Goal: Task Accomplishment & Management: Manage account settings

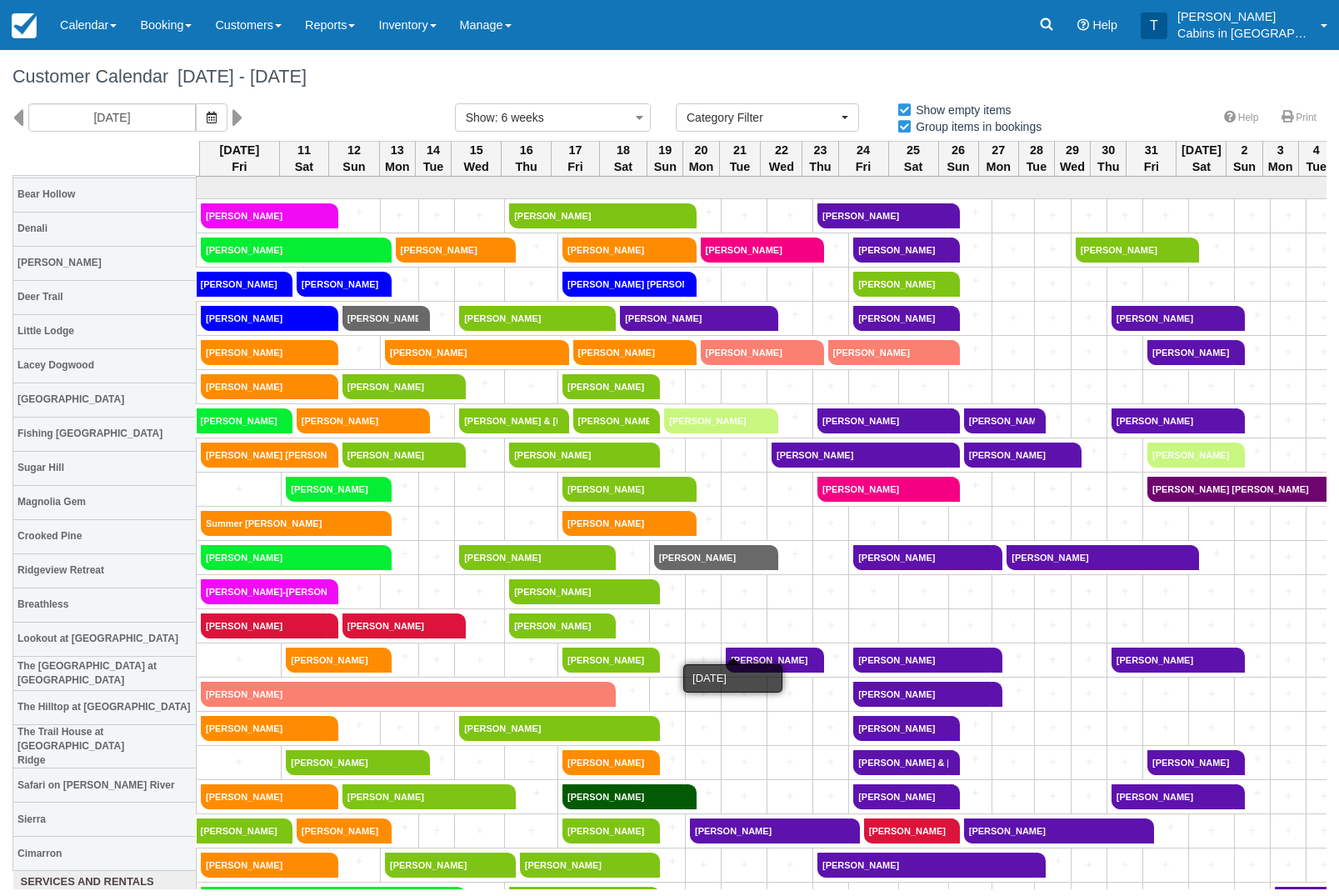
select select
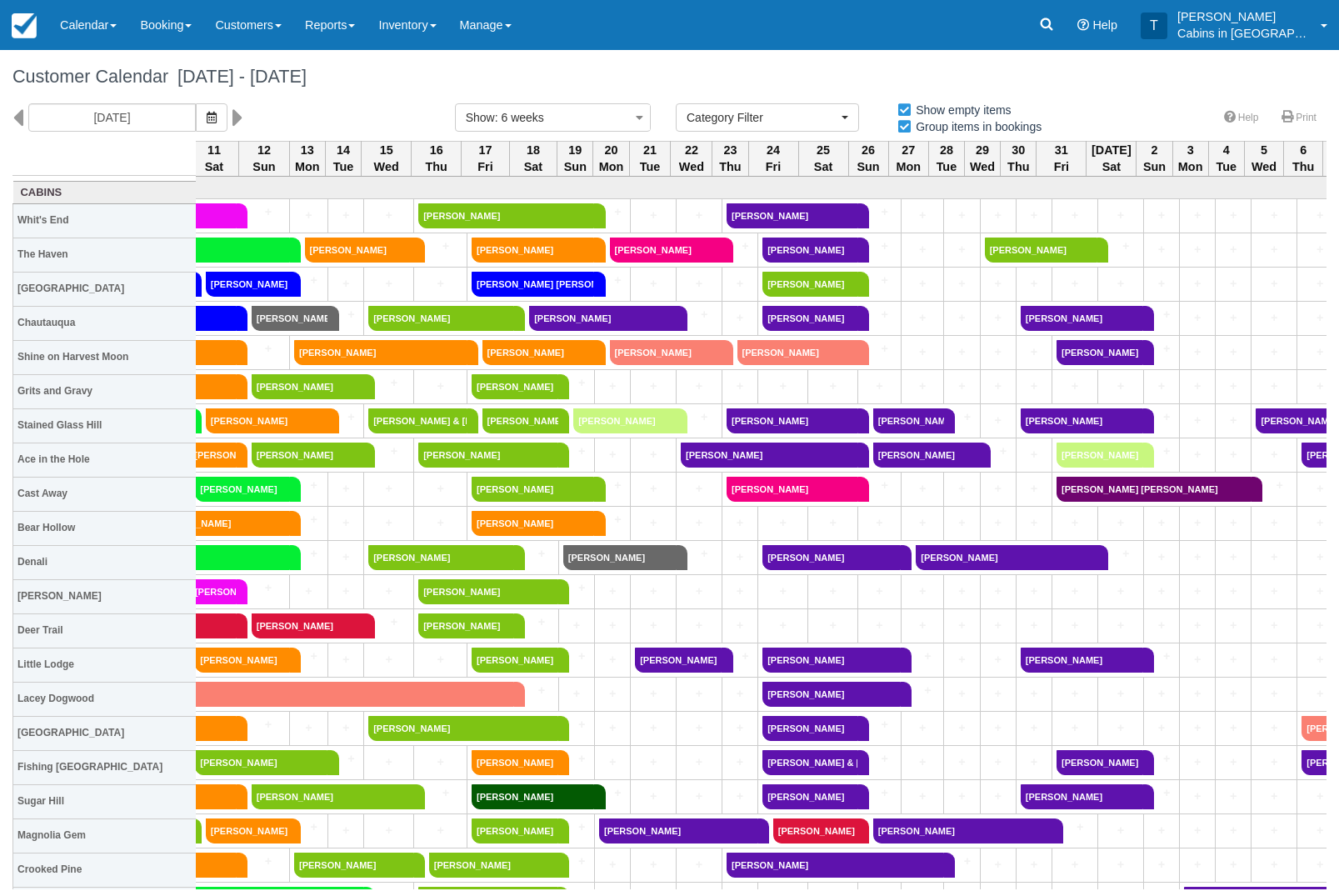
scroll to position [-1, 99]
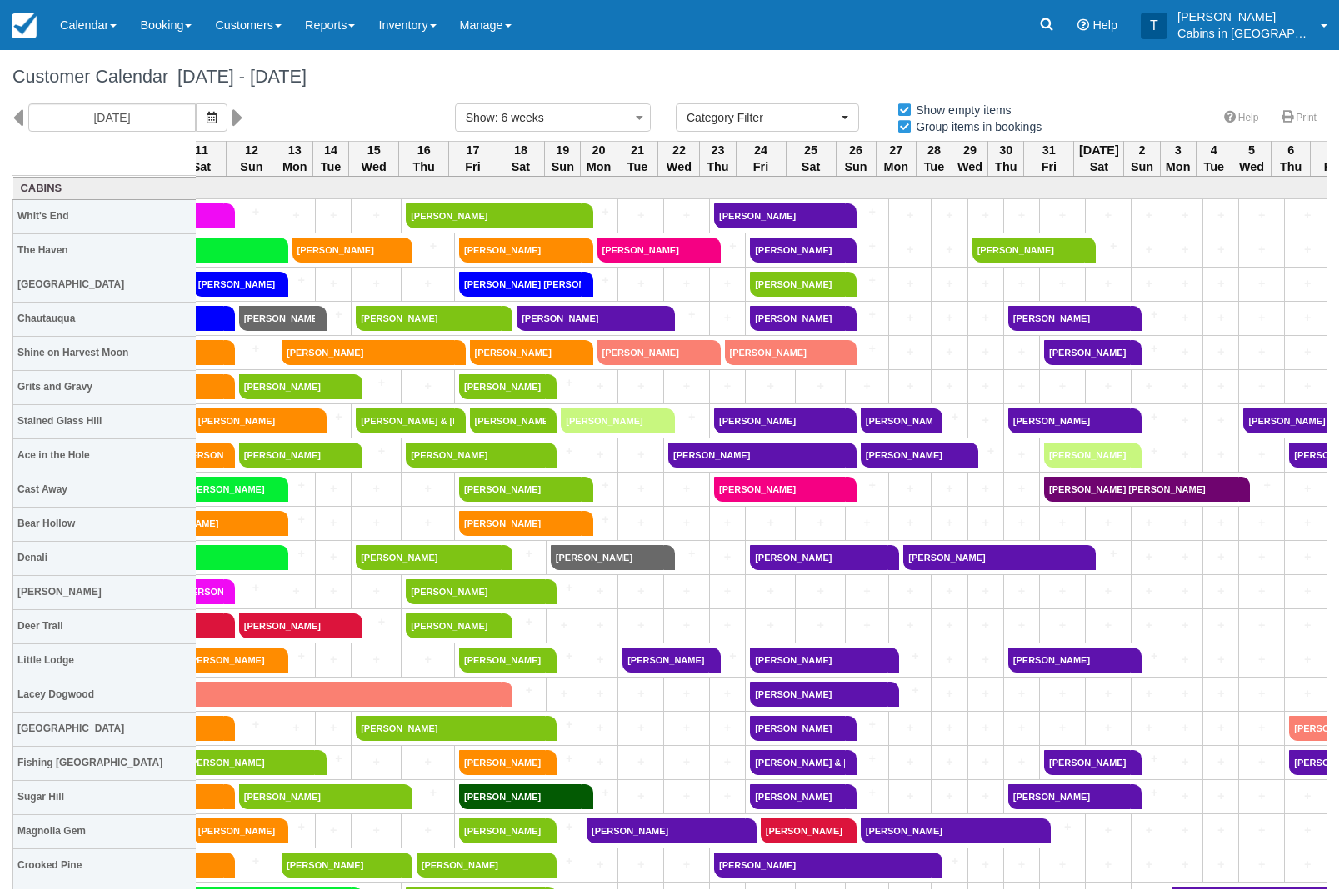
click at [1053, 26] on icon at bounding box center [1047, 24] width 12 height 12
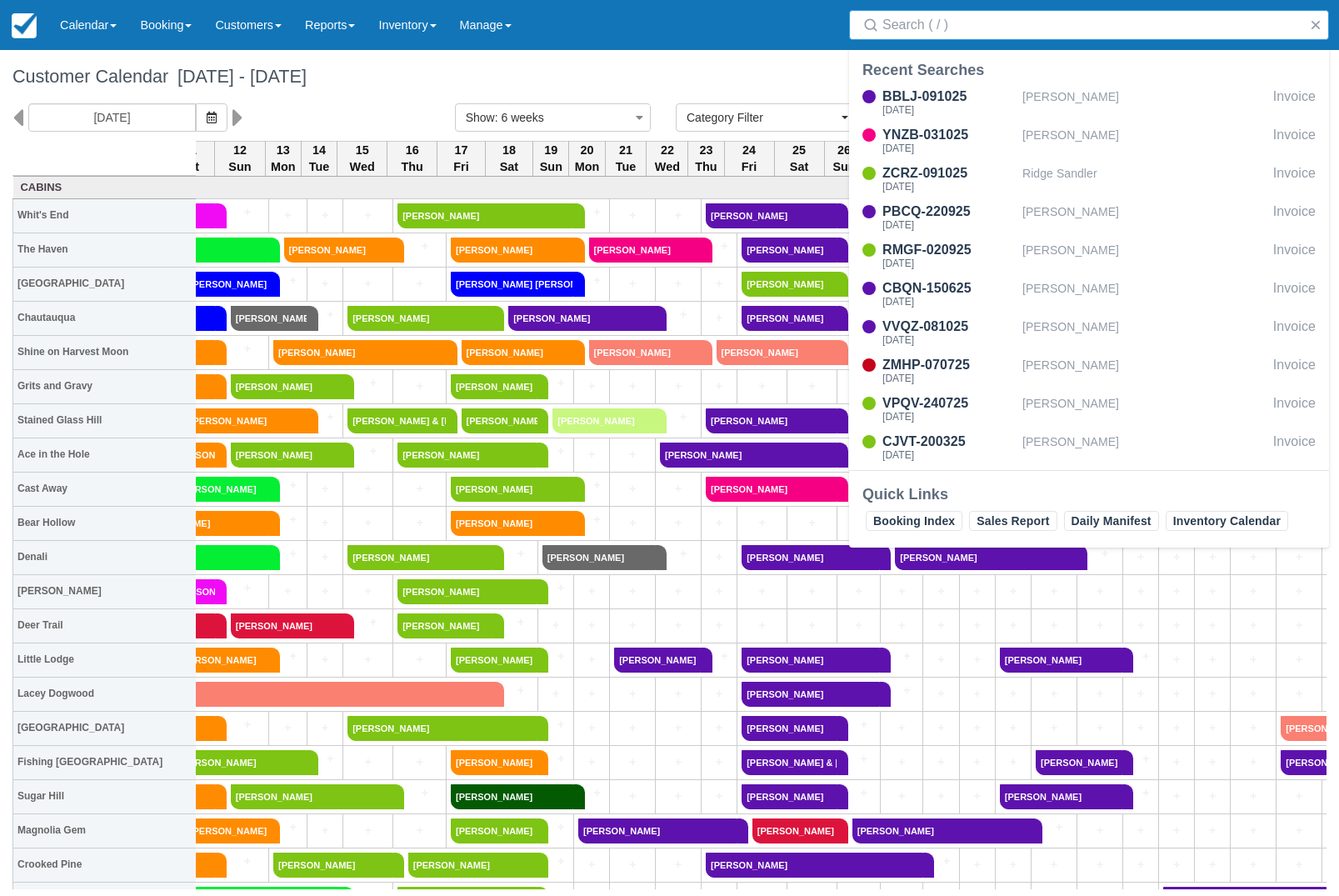
scroll to position [0, 113]
click at [815, 34] on div "Menu Calendar Booking Customer Inventory Booking Daily Manifest Daily List Note…" at bounding box center [669, 24] width 1339 height 50
click at [1313, 17] on button "button" at bounding box center [1315, 24] width 20 height 20
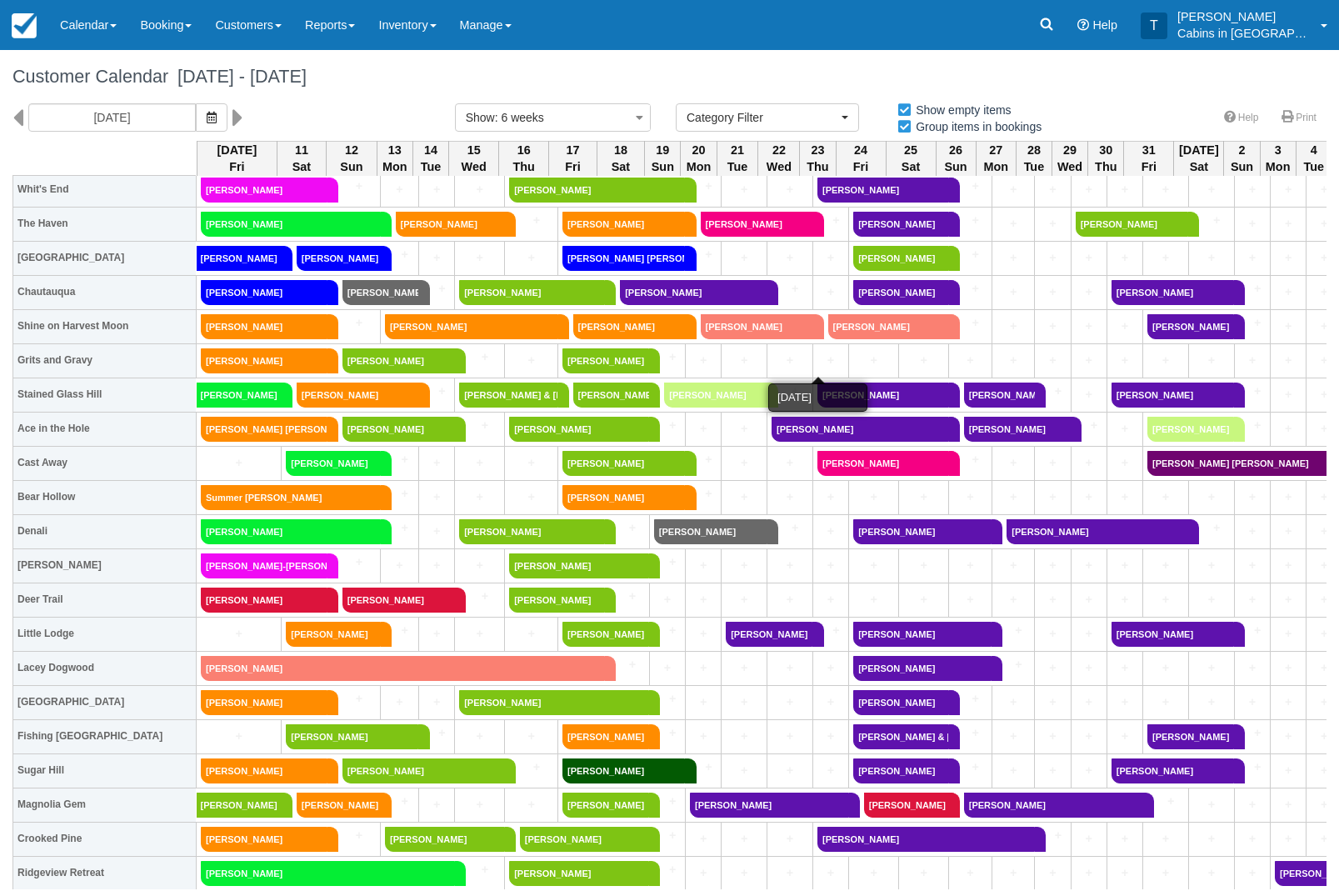
scroll to position [26, 0]
click at [275, 368] on link "[PERSON_NAME]" at bounding box center [263, 360] width 126 height 25
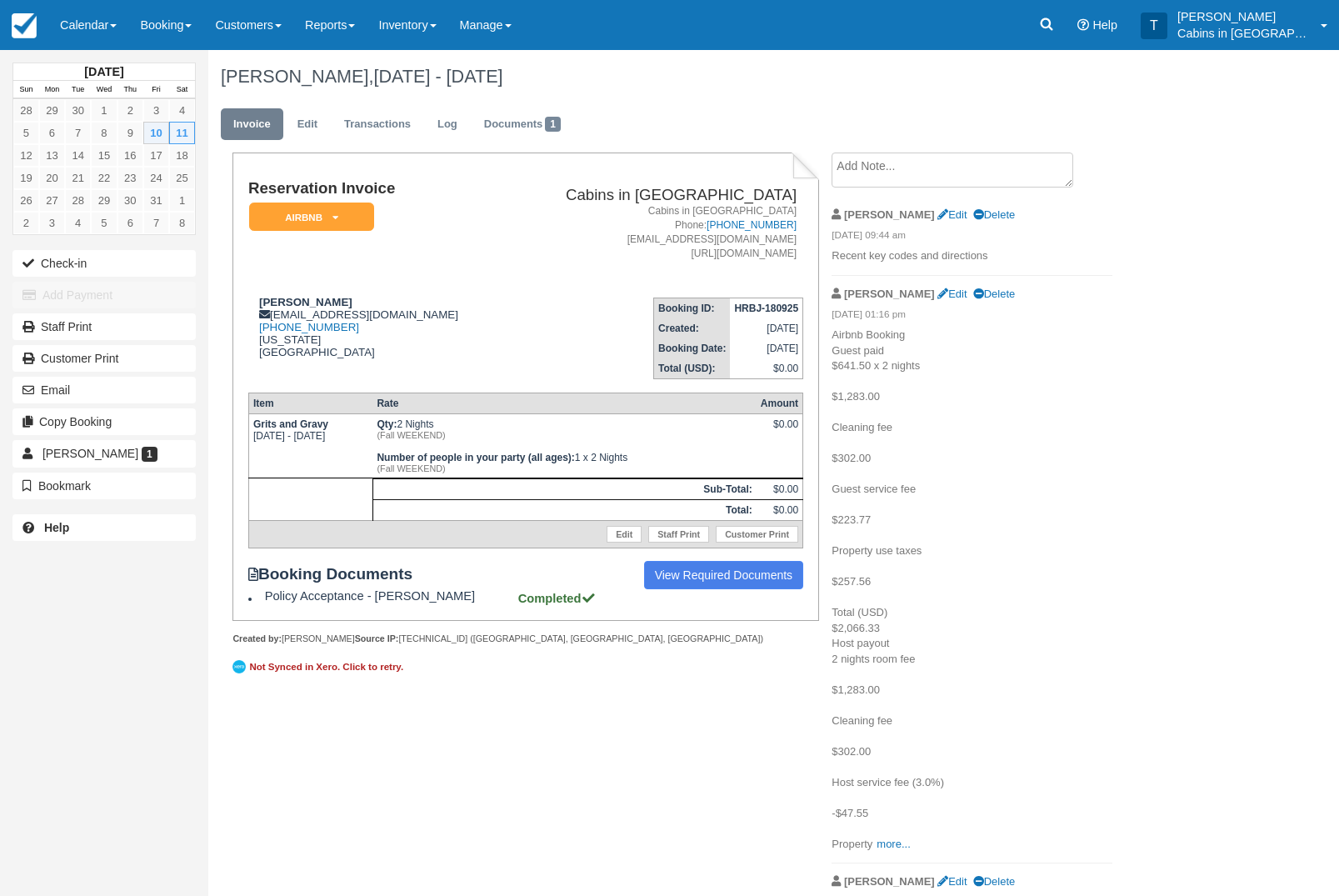
click at [459, 128] on link "Log" at bounding box center [447, 124] width 45 height 32
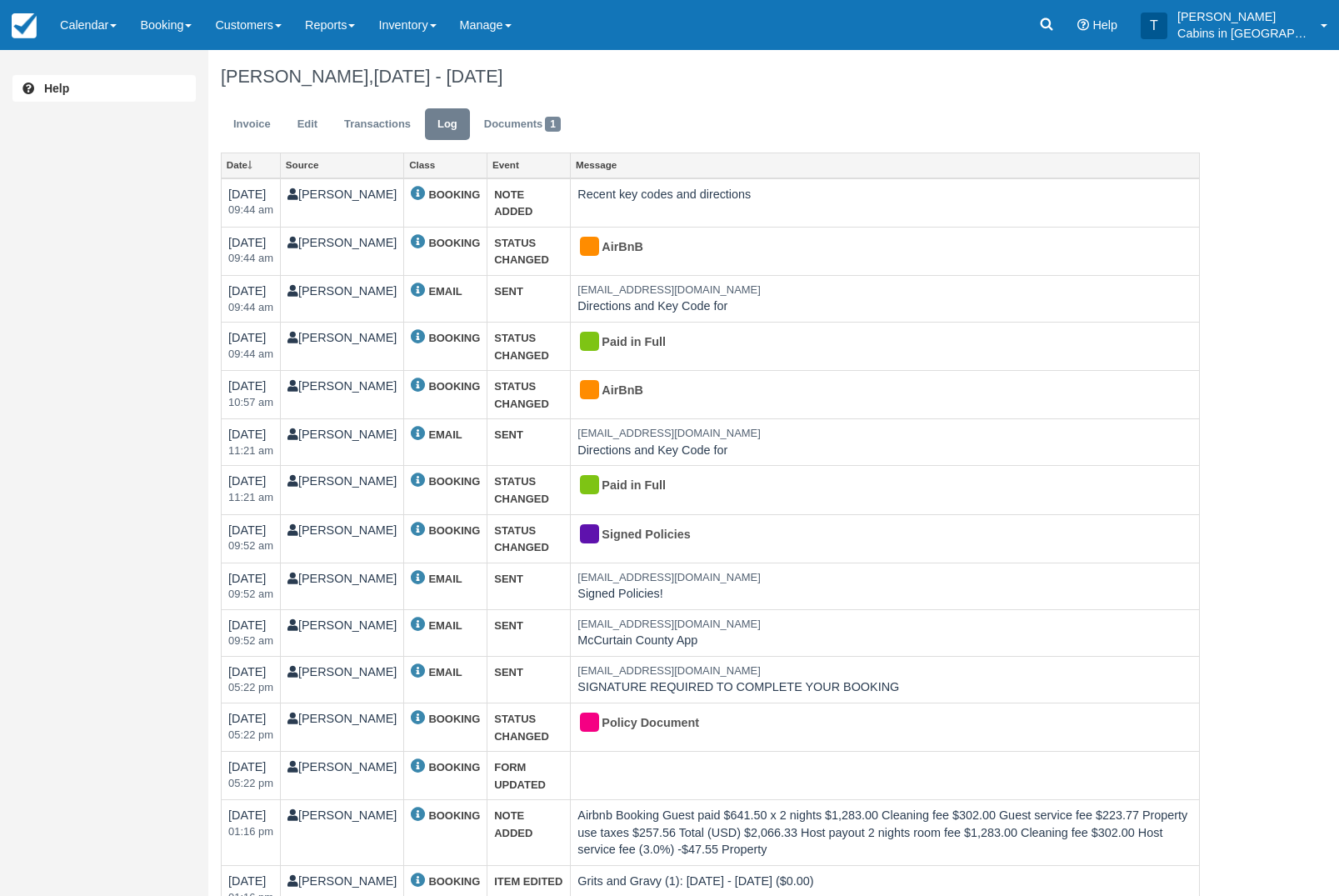
click at [274, 123] on link "Invoice" at bounding box center [252, 124] width 63 height 32
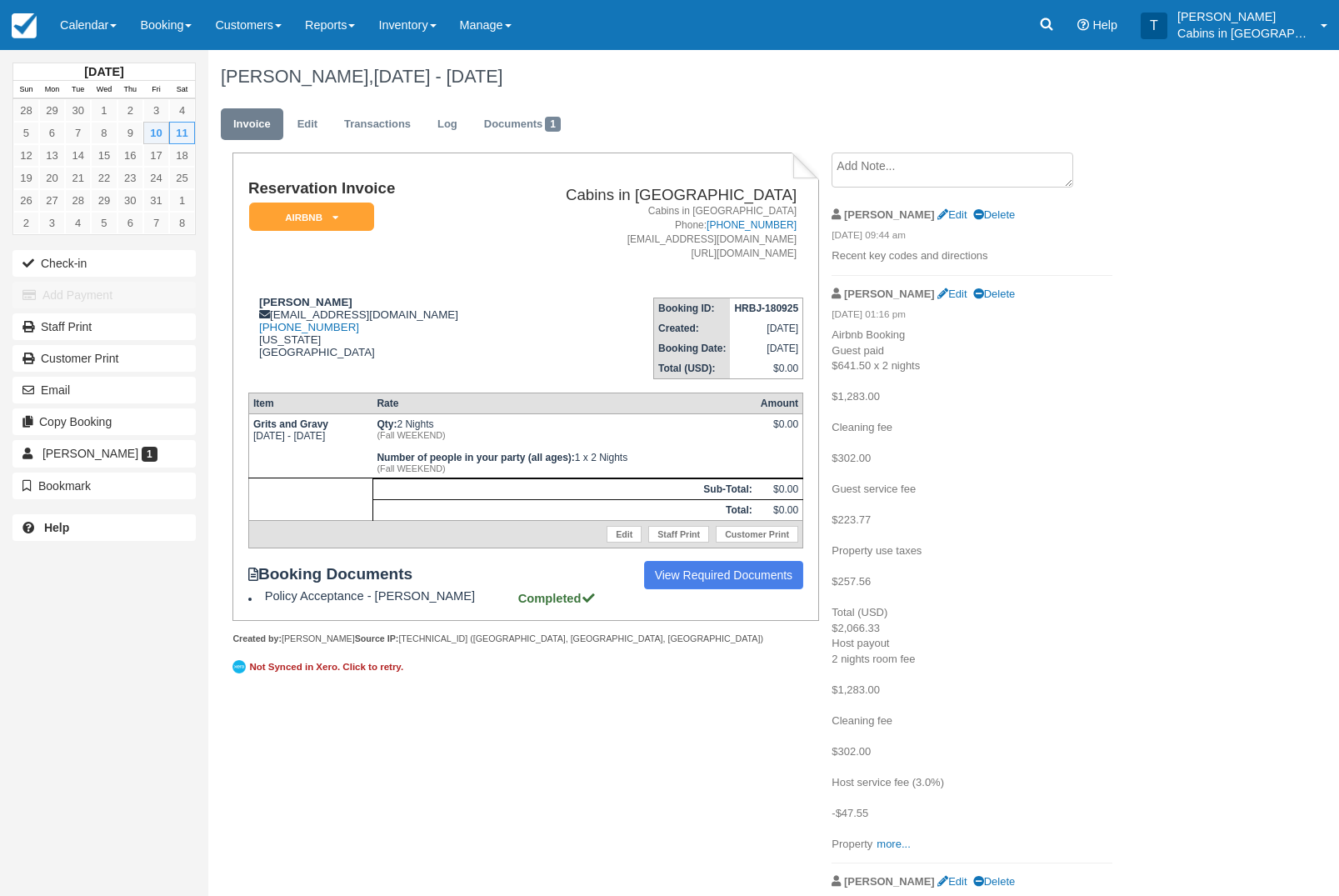
click at [349, 209] on em "AirBnB" at bounding box center [311, 216] width 125 height 29
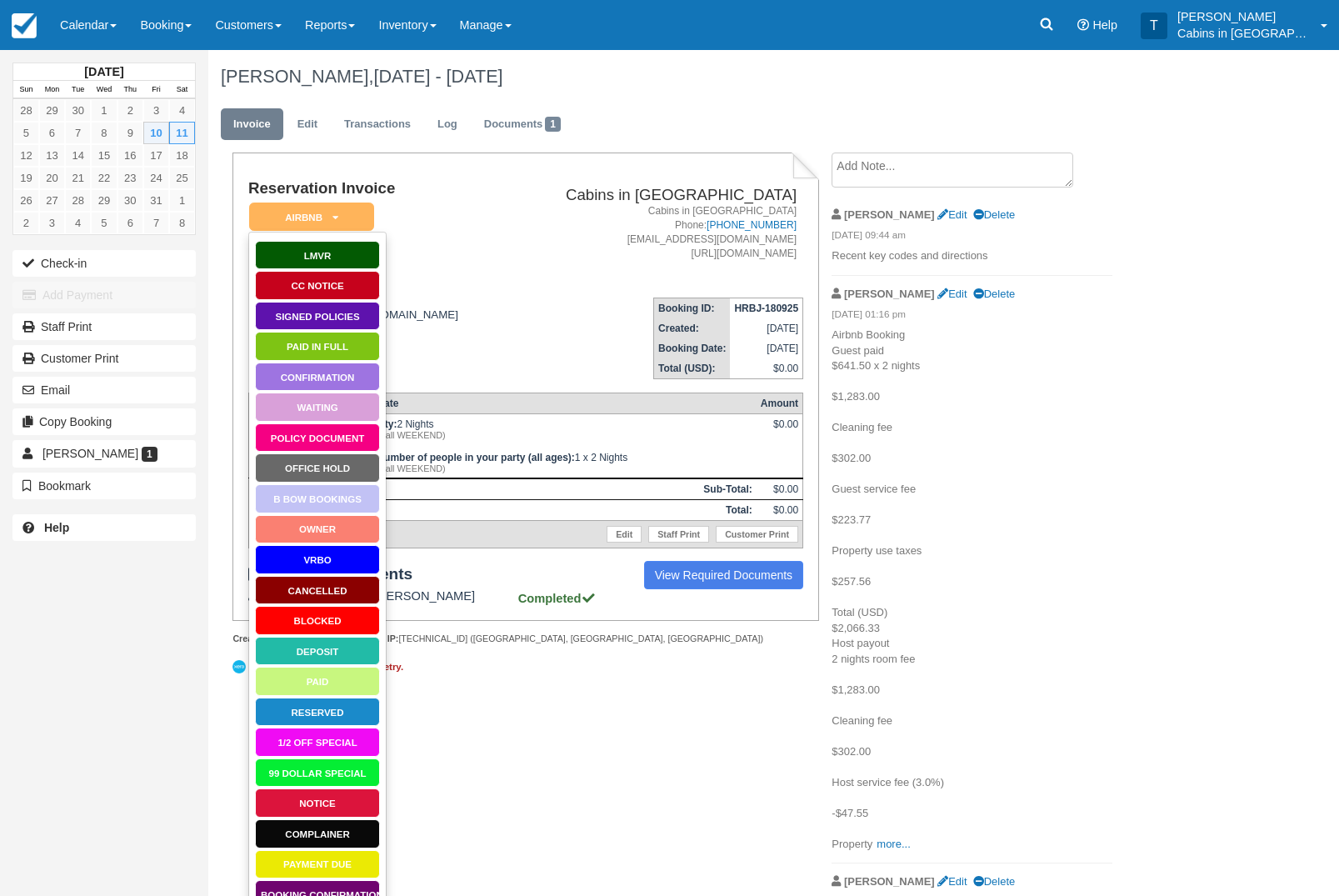
click at [345, 343] on link "Paid in Full" at bounding box center [317, 345] width 125 height 29
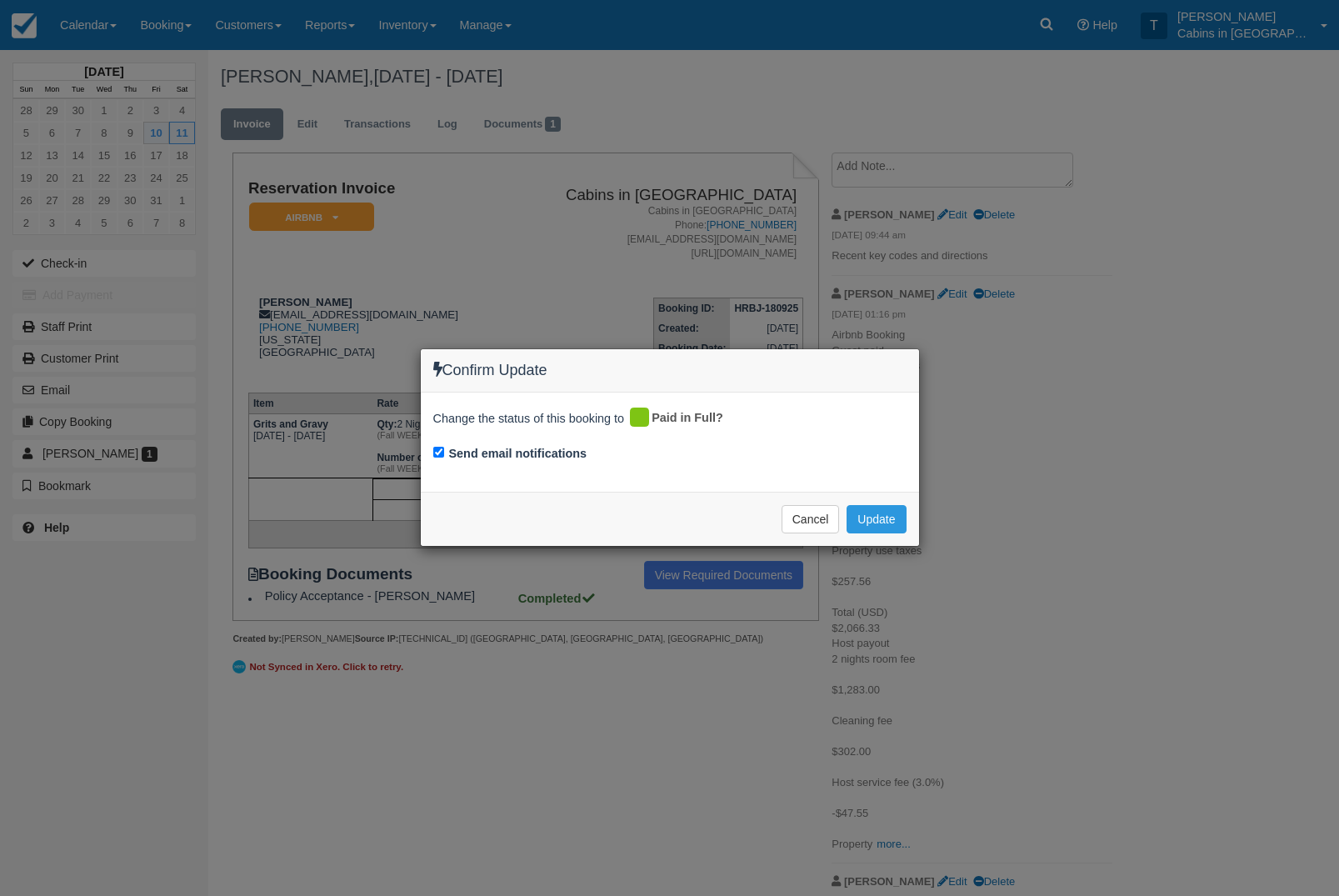
click at [885, 516] on button "Update" at bounding box center [877, 519] width 59 height 28
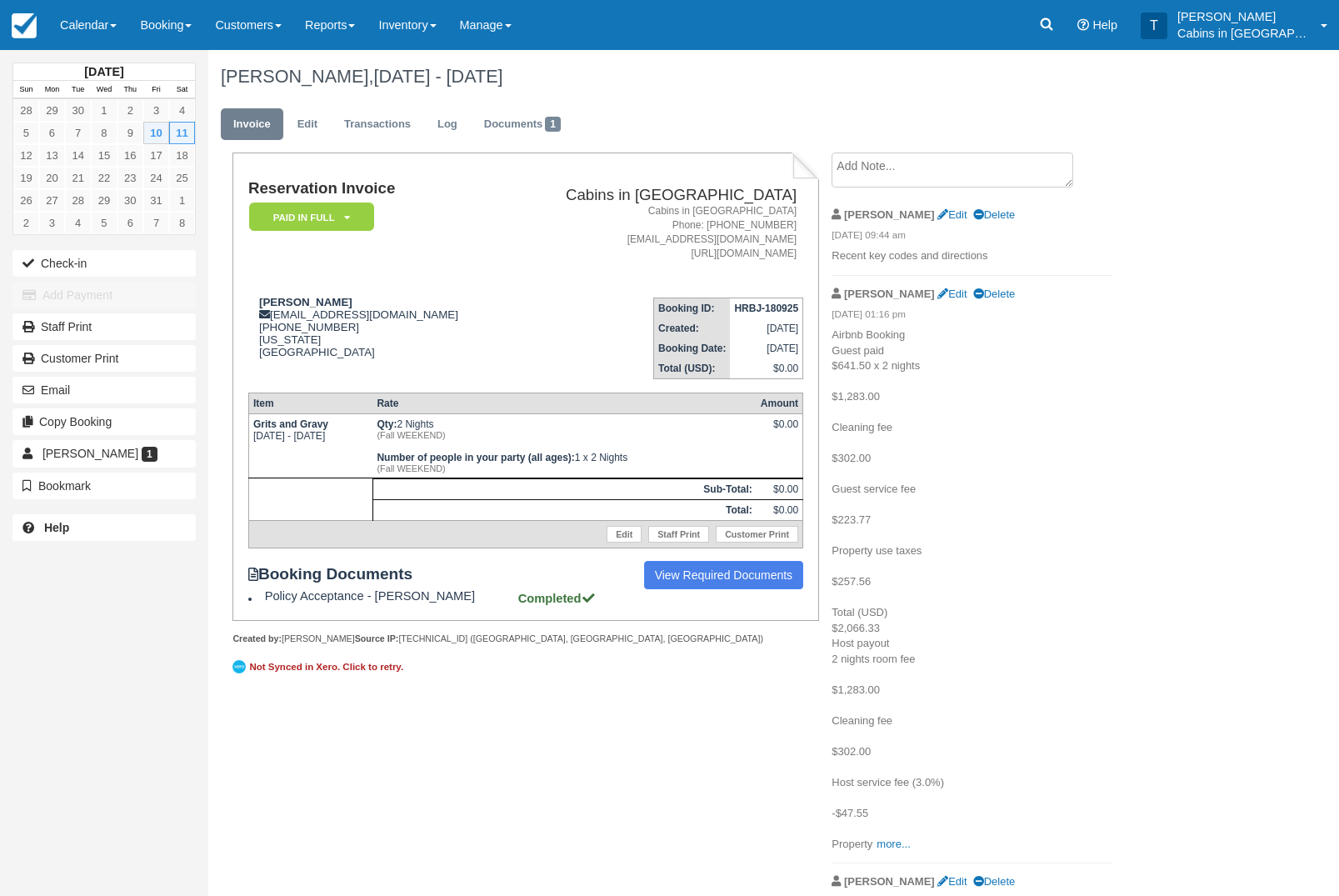
click at [367, 218] on em "Paid in Full" at bounding box center [311, 216] width 125 height 29
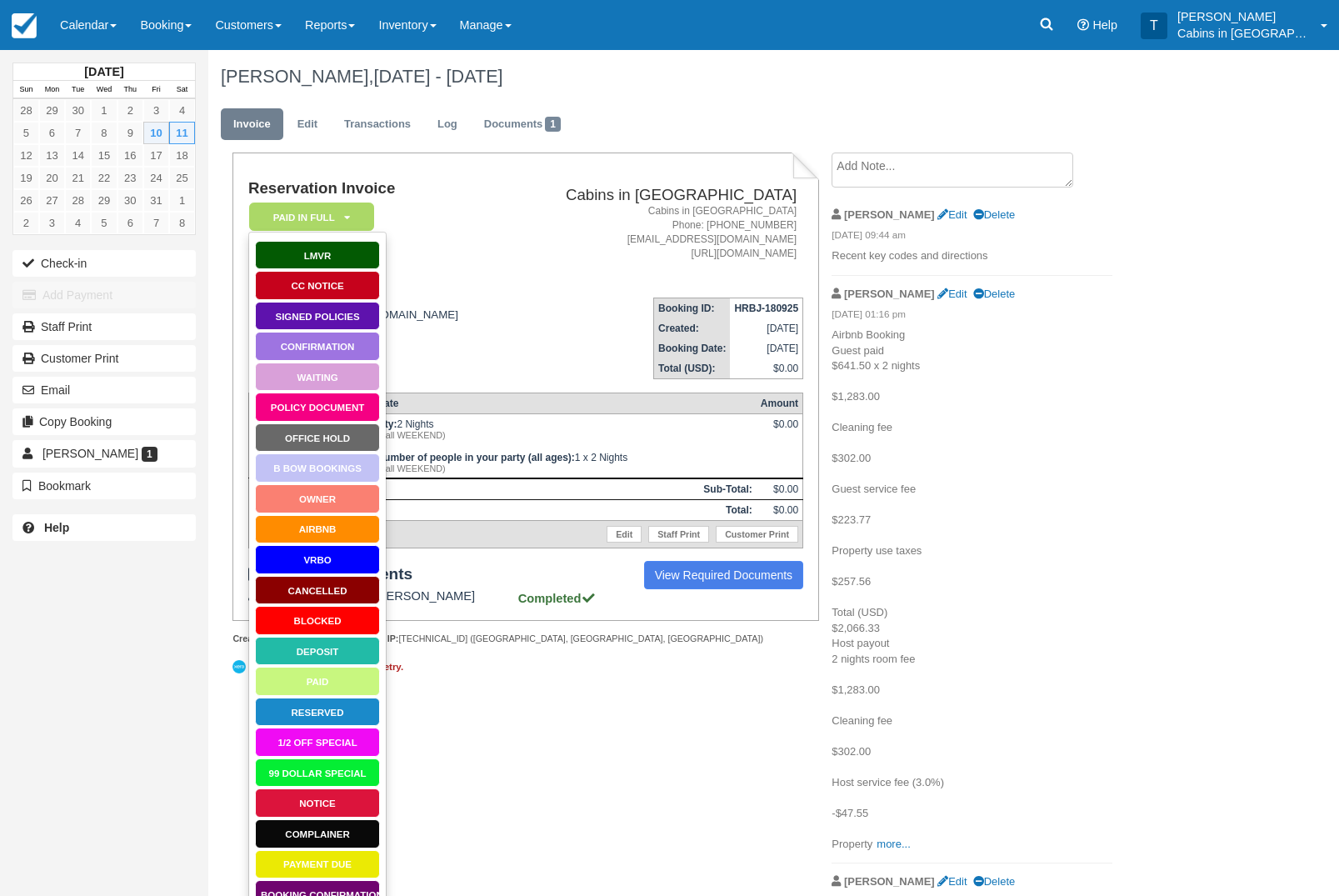
click at [330, 527] on link "AirBnB" at bounding box center [317, 529] width 125 height 29
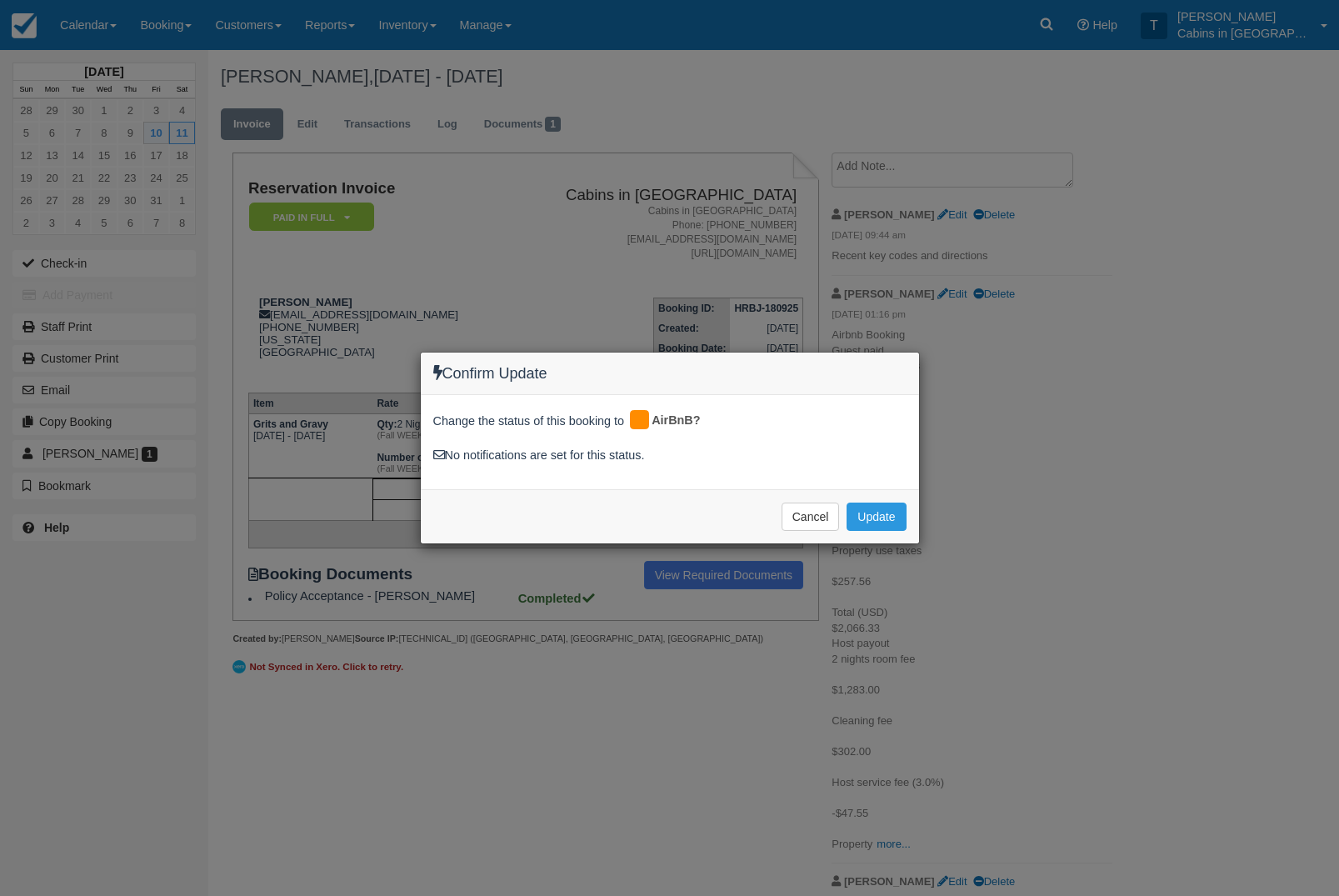
click at [889, 509] on button "Update" at bounding box center [877, 516] width 59 height 28
